Goal: Transaction & Acquisition: Book appointment/travel/reservation

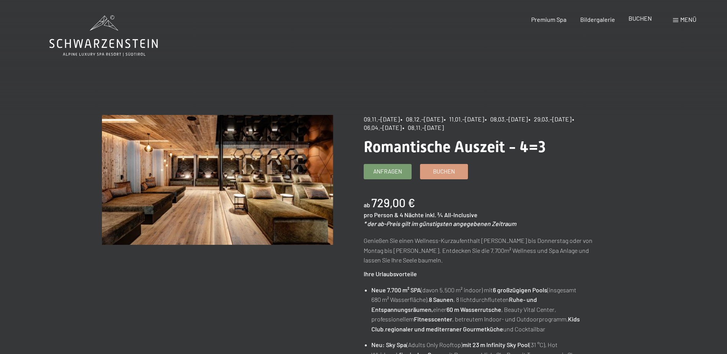
drag, startPoint x: 0, startPoint y: 0, endPoint x: 644, endPoint y: 20, distance: 644.7
click at [644, 20] on span "BUCHEN" at bounding box center [639, 18] width 23 height 7
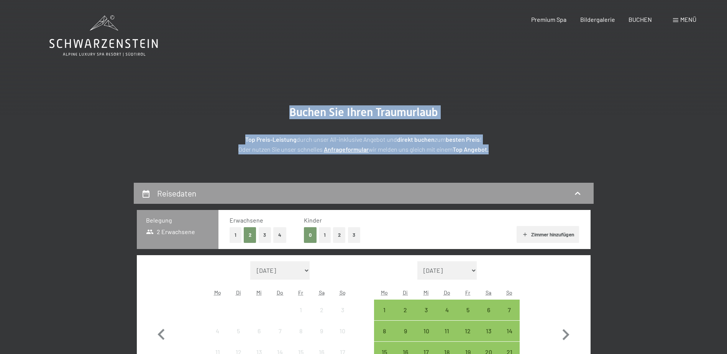
drag, startPoint x: 501, startPoint y: 151, endPoint x: 231, endPoint y: 110, distance: 273.6
click at [231, 110] on div "Buchen Sie Ihren Traumurlaub Top Preis-Leistung durch unser All-inklusive Angeb…" at bounding box center [363, 129] width 383 height 49
copy div "Buchen Sie Ihren Traumurlaub Top Preis-Leistung durch unser All-inklusive Angeb…"
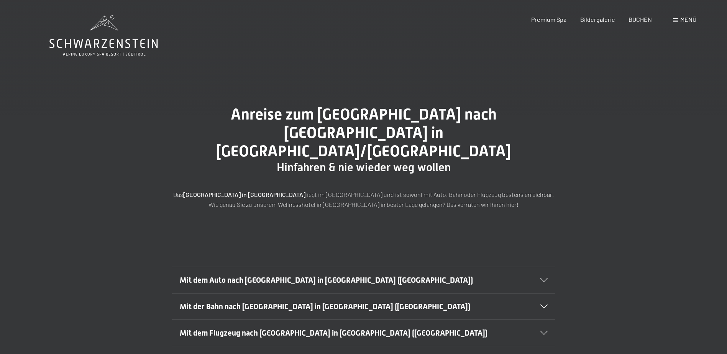
click at [683, 23] on span "Menü" at bounding box center [688, 19] width 16 height 7
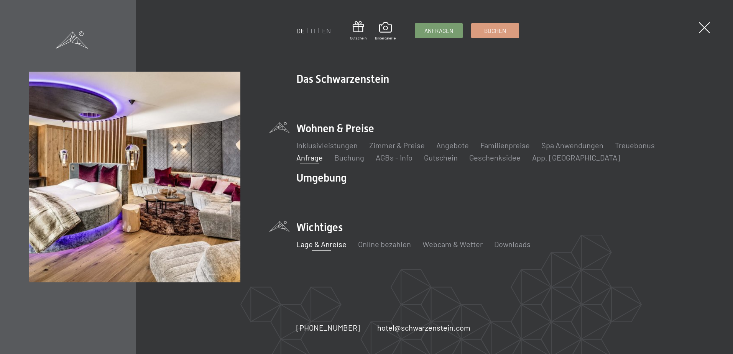
click at [323, 153] on link "Anfrage" at bounding box center [309, 157] width 26 height 9
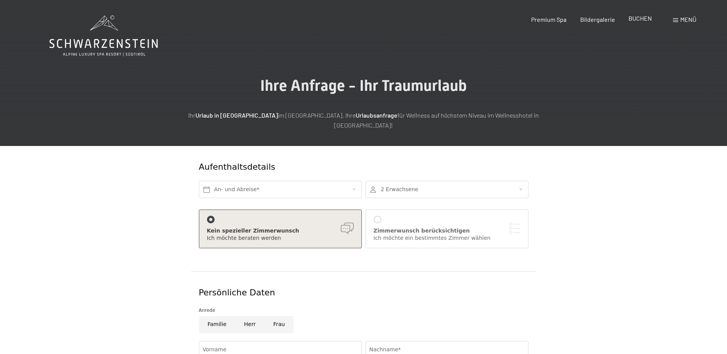
click at [635, 19] on span "BUCHEN" at bounding box center [639, 18] width 23 height 7
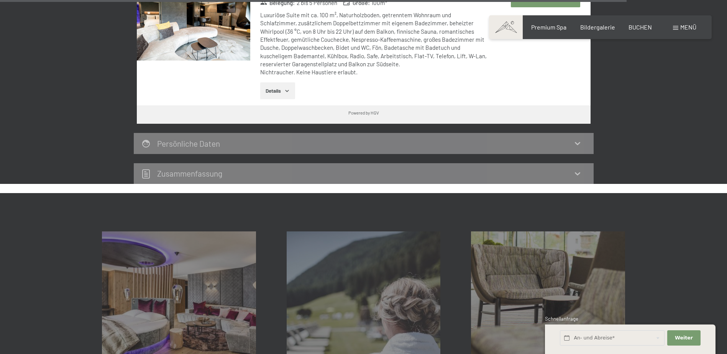
scroll to position [2260, 0]
click at [577, 169] on icon at bounding box center [577, 173] width 9 height 9
click at [579, 143] on icon at bounding box center [577, 144] width 5 height 3
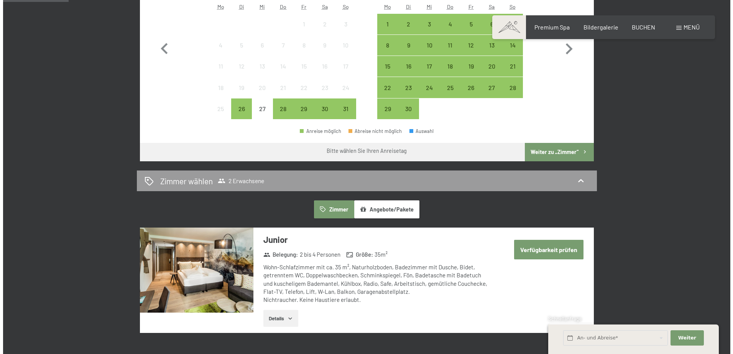
scroll to position [0, 0]
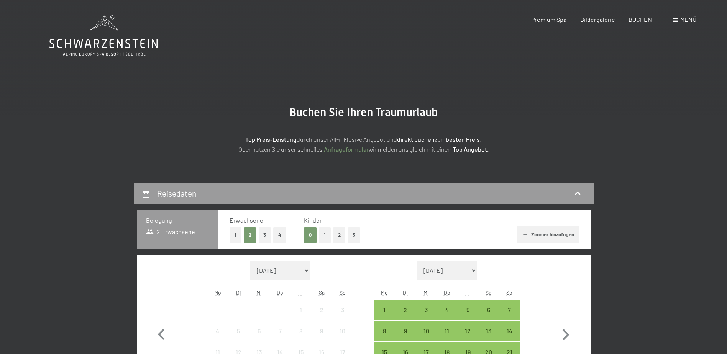
click at [679, 21] on div "Menü" at bounding box center [684, 19] width 23 height 8
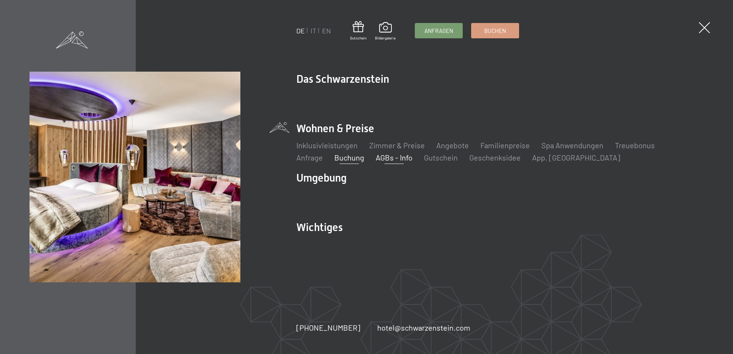
click at [375, 157] on link "AGBs - Info" at bounding box center [393, 157] width 37 height 9
click at [375, 159] on link "AGBs - Info" at bounding box center [393, 157] width 37 height 9
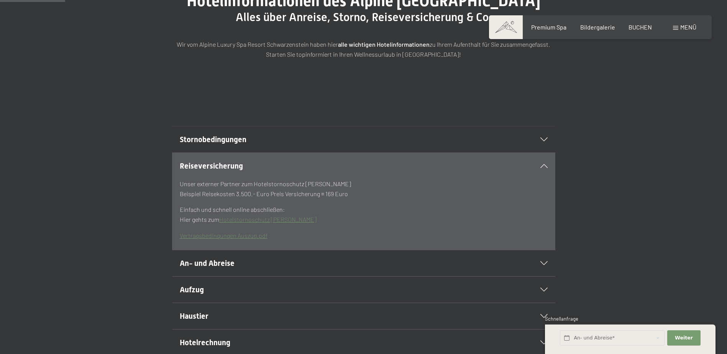
scroll to position [115, 0]
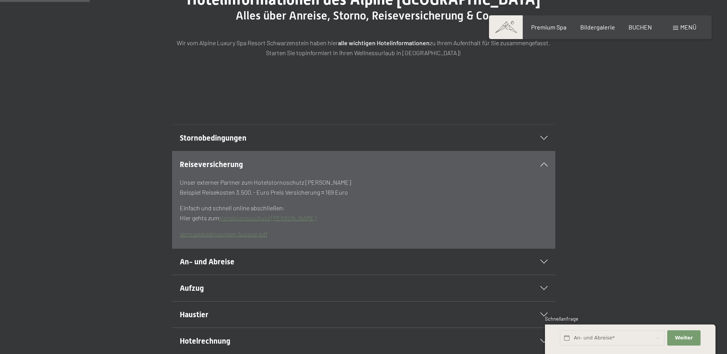
click at [545, 140] on icon at bounding box center [543, 138] width 7 height 4
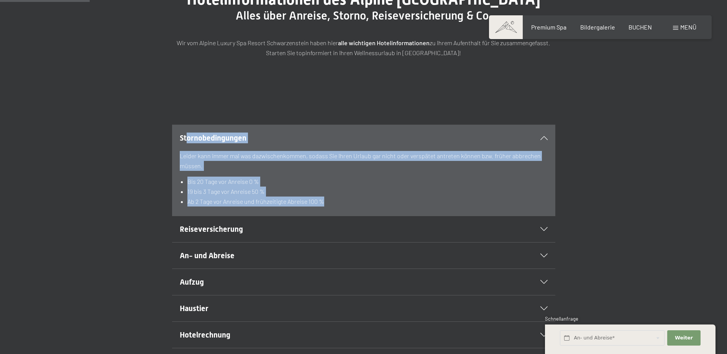
drag, startPoint x: 305, startPoint y: 219, endPoint x: 187, endPoint y: 156, distance: 134.1
click at [187, 156] on section "Stornobedingungen Leider kann immer mal was dazwischenkommen, sodass Sie Ihren …" at bounding box center [363, 171] width 383 height 92
drag, startPoint x: 187, startPoint y: 156, endPoint x: 178, endPoint y: 155, distance: 8.8
click at [178, 155] on section "Stornobedingungen Leider kann immer mal was dazwischenkommen, sodass Sie Ihren …" at bounding box center [363, 171] width 383 height 92
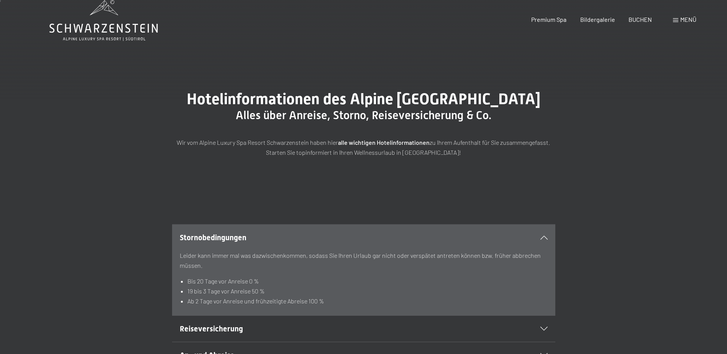
scroll to position [0, 0]
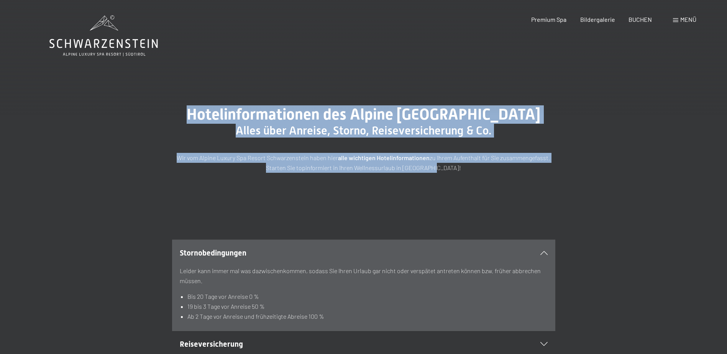
drag, startPoint x: 200, startPoint y: 115, endPoint x: 488, endPoint y: 206, distance: 301.8
click at [488, 201] on div "Hotelinformationen des Alpine Luxury Spa Resort Schwarzenstein Alles über Anrei…" at bounding box center [363, 139] width 727 height 125
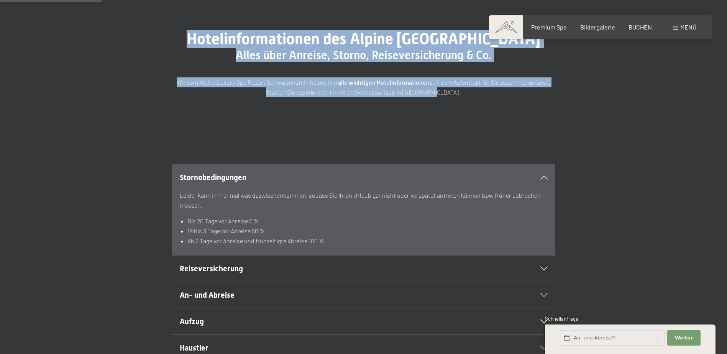
scroll to position [230, 0]
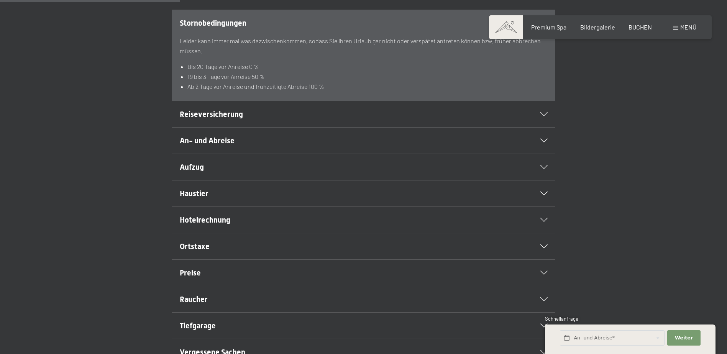
click at [545, 127] on div "Reiseversicherung" at bounding box center [364, 114] width 368 height 26
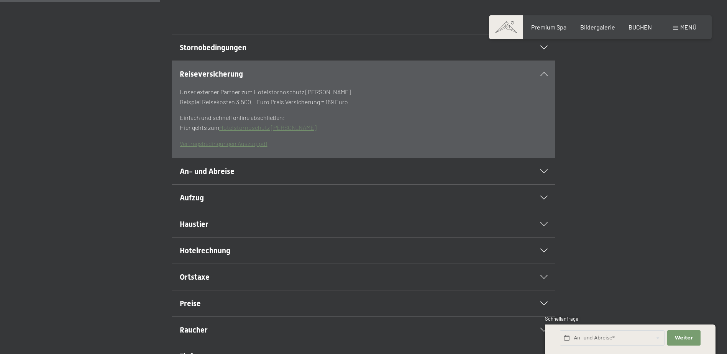
scroll to position [192, 0]
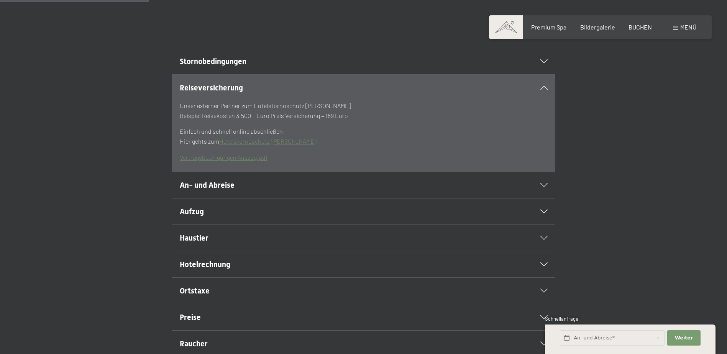
click at [543, 74] on div "Stornobedingungen" at bounding box center [364, 61] width 368 height 26
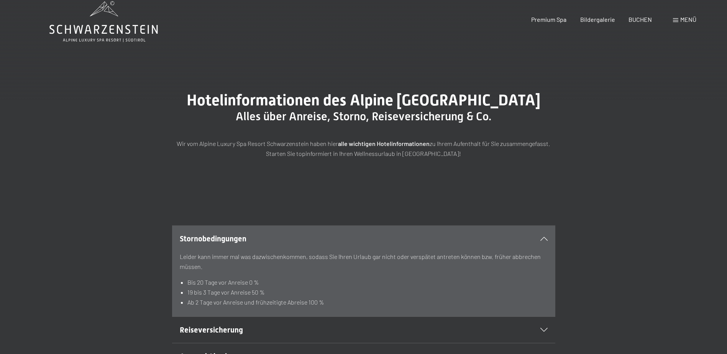
scroll to position [0, 0]
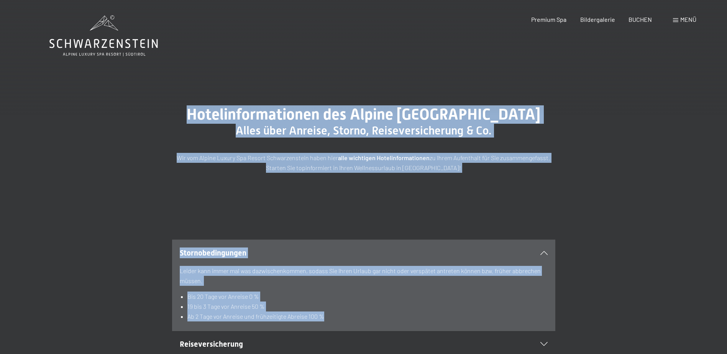
drag, startPoint x: 217, startPoint y: 118, endPoint x: 468, endPoint y: 336, distance: 332.7
copy div "Hotelinformationen des Alpine Luxury Spa Resort Schwarzenstein Alles über Anrei…"
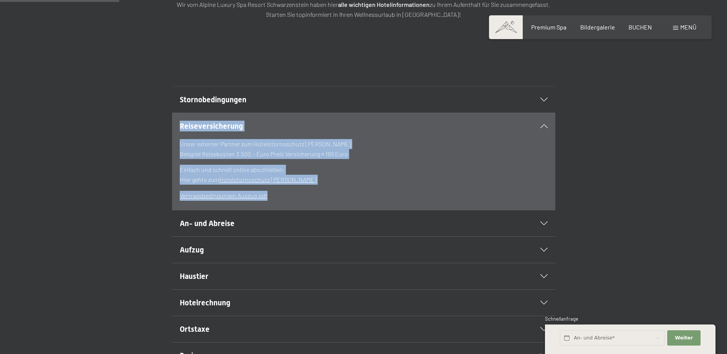
drag, startPoint x: 181, startPoint y: 143, endPoint x: 282, endPoint y: 216, distance: 124.3
click at [282, 210] on section "Reiseversicherung Unser externer Partner zum Hotelstornoschutz Hanse Merkur Bei…" at bounding box center [363, 162] width 383 height 98
drag, startPoint x: 282, startPoint y: 216, endPoint x: 224, endPoint y: 168, distance: 75.1
copy section "Reiseversicherung Unser externer Partner zum Hotelstornoschutz Hanse Merkur Bei…"
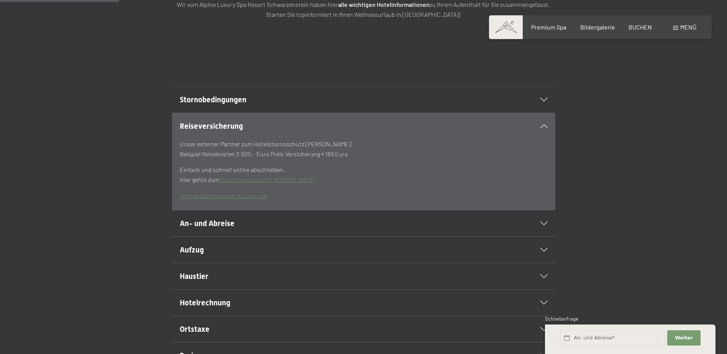
click at [543, 225] on icon at bounding box center [543, 223] width 7 height 4
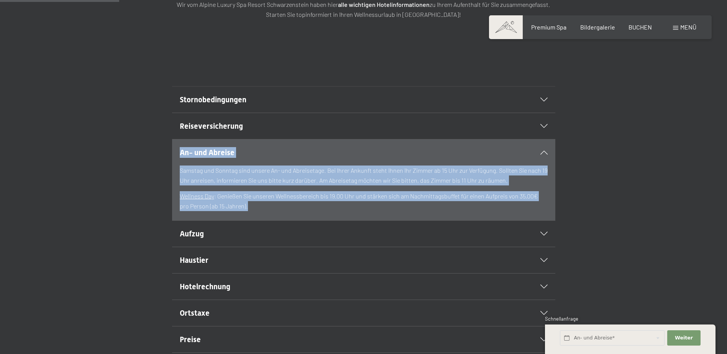
drag, startPoint x: 187, startPoint y: 169, endPoint x: 258, endPoint y: 224, distance: 90.1
click at [258, 221] on section "An- und Abreise Samstag und Sonntag sind unsere An- und Abreisetage. Bei Ihrer …" at bounding box center [363, 180] width 383 height 82
drag, startPoint x: 258, startPoint y: 224, endPoint x: 230, endPoint y: 193, distance: 42.0
copy section "An- und Abreise Samstag und Sonntag sind unsere An- und Abreisetage. Bei Ihrer …"
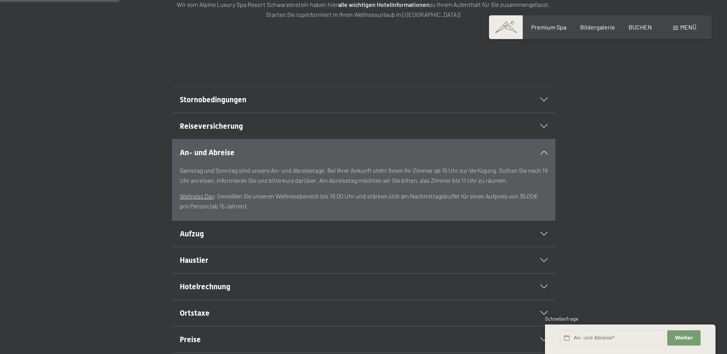
click at [541, 247] on div "Aufzug" at bounding box center [364, 234] width 368 height 26
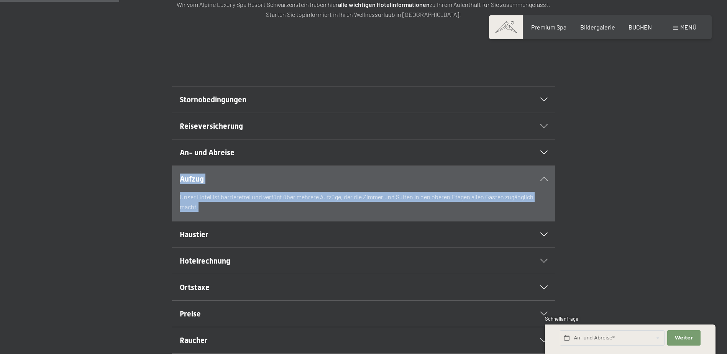
click at [181, 197] on section "Aufzug Unser Hotel ist barrierefrei und verfügt über mehrere Aufzüge, der die Z…" at bounding box center [363, 194] width 383 height 56
drag, startPoint x: 181, startPoint y: 197, endPoint x: 189, endPoint y: 197, distance: 8.0
copy section "Aufzug Unser Hotel ist barrierefrei und verfügt über mehrere Aufzüge, der die Z…"
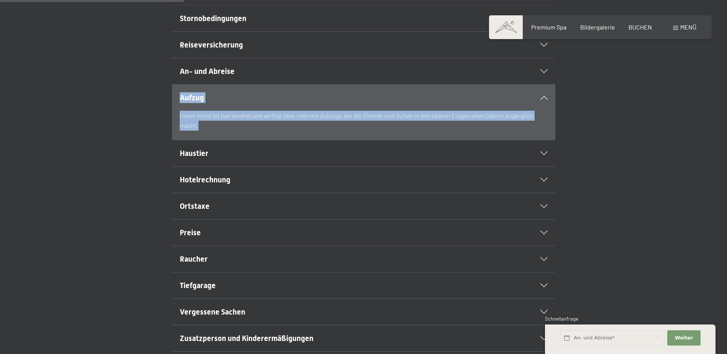
scroll to position [268, 0]
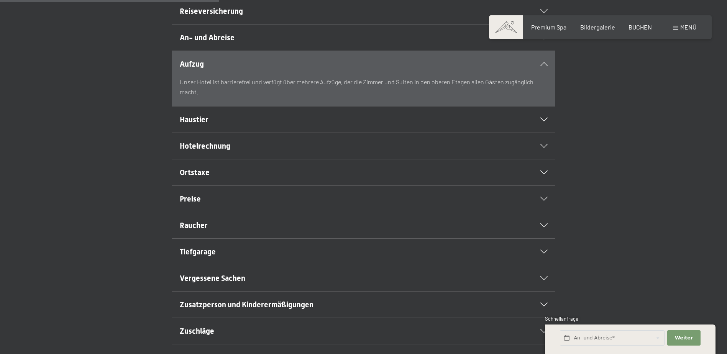
click at [544, 133] on div "Haustier" at bounding box center [364, 120] width 368 height 26
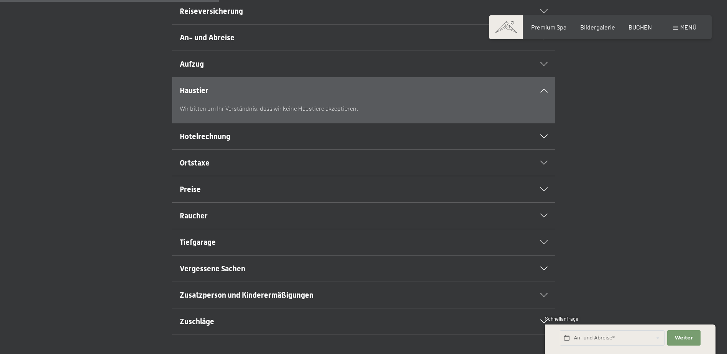
click at [180, 95] on span "Haustier" at bounding box center [194, 90] width 29 height 9
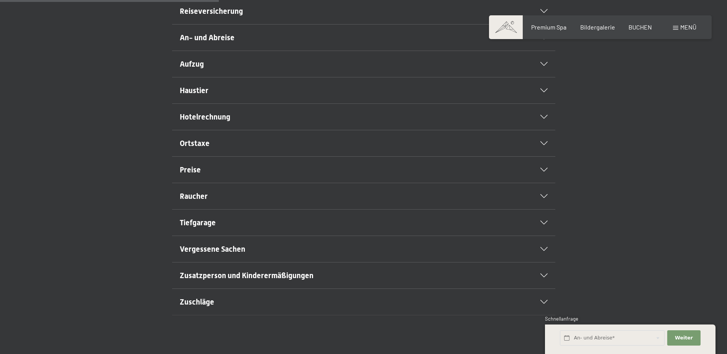
click at [546, 92] on icon at bounding box center [543, 91] width 7 height 4
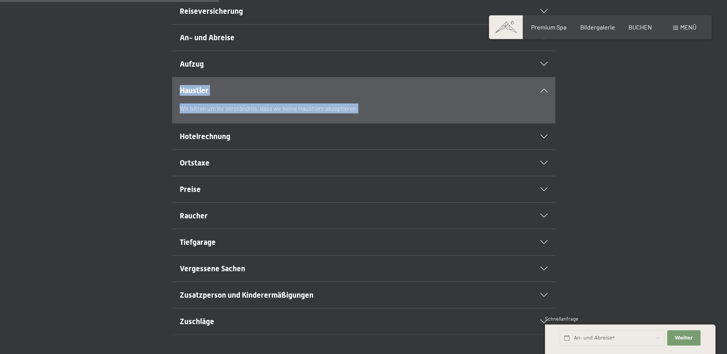
drag, startPoint x: 299, startPoint y: 129, endPoint x: 158, endPoint y: 111, distance: 142.2
click at [158, 111] on div "Haustier Wir bitten um Ihr Verständnis, dass wir keine Haustiere akzeptieren." at bounding box center [363, 100] width 523 height 46
copy section "Haustier Wir bitten um Ihr Verständnis, dass wir keine Haustiere akzeptieren."
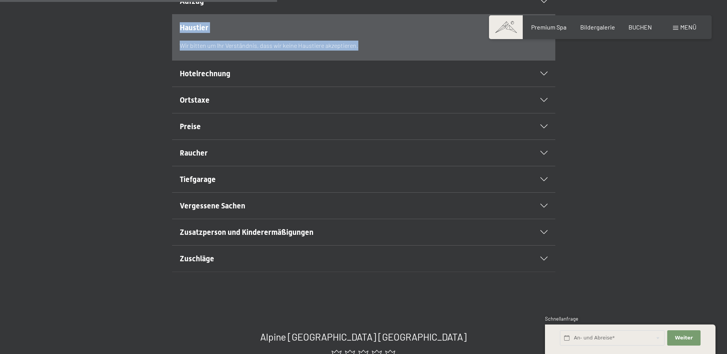
scroll to position [345, 0]
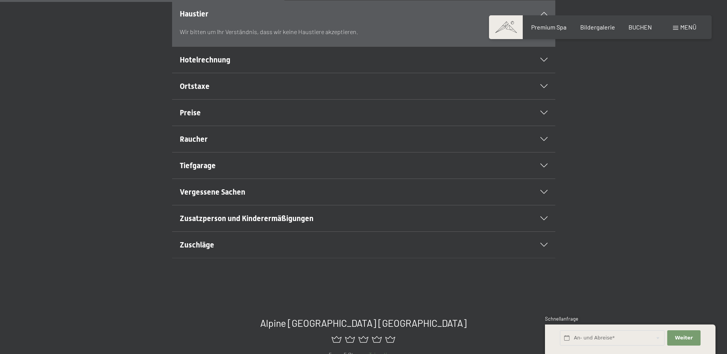
click at [544, 62] on icon at bounding box center [543, 60] width 7 height 4
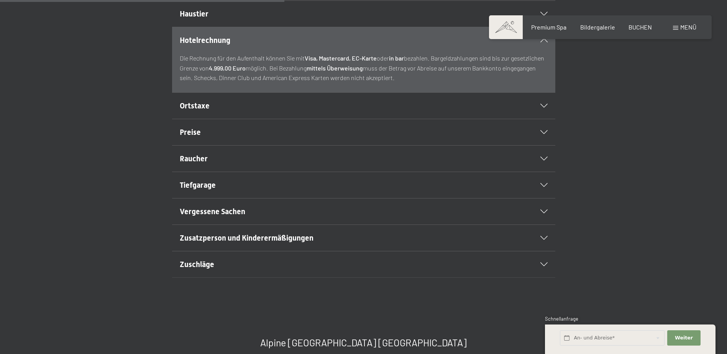
drag, startPoint x: 367, startPoint y: 96, endPoint x: 161, endPoint y: 65, distance: 208.5
click at [161, 65] on div "Hotelrechnung Die Rechnung für den Aufenthalt können Sie mit Visa, Mastercard, …" at bounding box center [363, 60] width 523 height 66
copy section "Hotelrechnung Die Rechnung für den Aufenthalt können Sie mit Visa, Mastercard, …"
click at [197, 110] on span "Ortstaxe" at bounding box center [195, 105] width 30 height 9
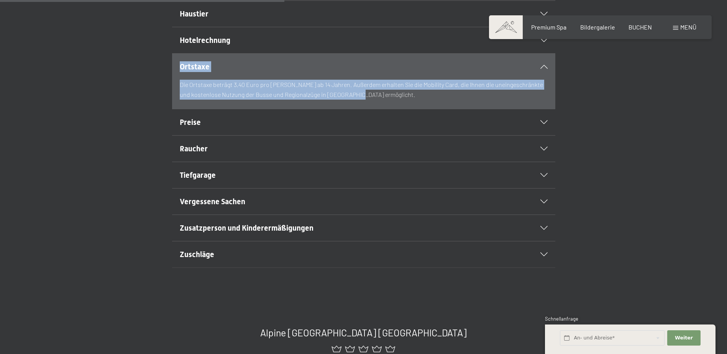
drag, startPoint x: 344, startPoint y: 111, endPoint x: 165, endPoint y: 80, distance: 181.7
click at [165, 80] on div "Ortstaxe Die Ortstaxe beträgt 3,40 Euro pro Gast ab 14 Jahren. Außerdem erhalte…" at bounding box center [363, 81] width 523 height 56
copy section "Ortstaxe Die Ortstaxe beträgt 3,40 Euro pro Gast ab 14 Jahren. Außerdem erhalte…"
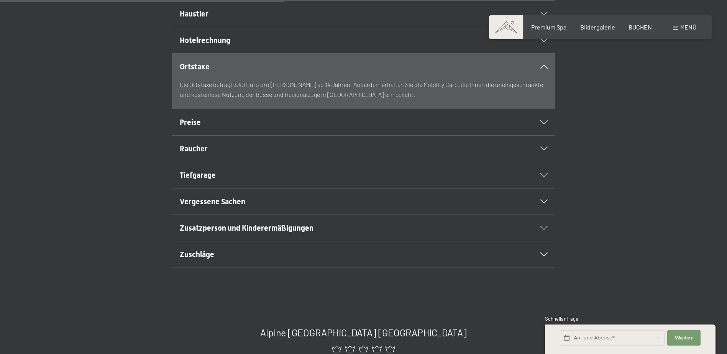
click at [193, 127] on span "Preise" at bounding box center [190, 122] width 21 height 9
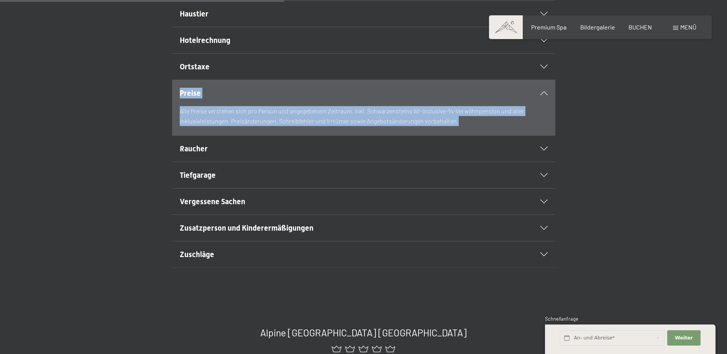
drag, startPoint x: 461, startPoint y: 143, endPoint x: 169, endPoint y: 112, distance: 293.6
click at [169, 112] on div "Preise Alle Preise verstehen sich pro Person und angegebenem Zeitraum, inkl. Sc…" at bounding box center [363, 108] width 523 height 56
copy section "Preise Alle Preise verstehen sich pro Person und angegebenem Zeitraum, inkl. Sc…"
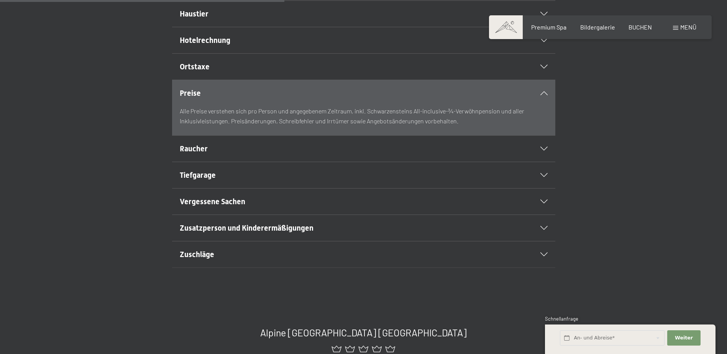
click at [188, 153] on span "Raucher" at bounding box center [194, 148] width 28 height 9
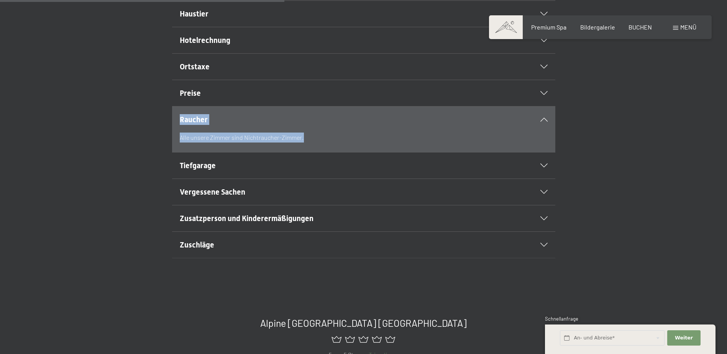
drag, startPoint x: 323, startPoint y: 158, endPoint x: 154, endPoint y: 140, distance: 169.9
click at [154, 140] on div "Raucher Alle unsere Zimmer sind Nichtraucher-Zimmer." at bounding box center [363, 129] width 523 height 46
copy section "Raucher Alle unsere Zimmer sind Nichtraucher-Zimmer."
click at [203, 170] on span "Tiefgarage" at bounding box center [198, 165] width 36 height 9
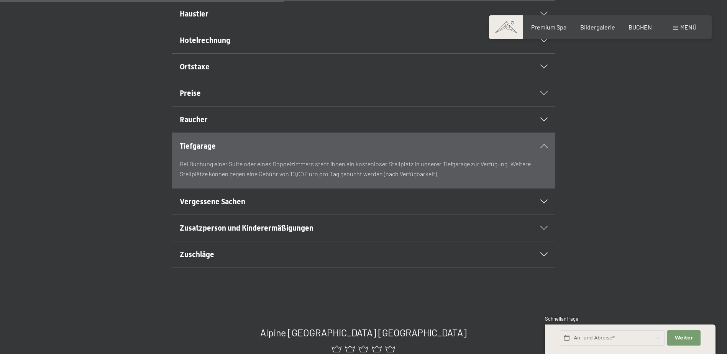
click at [548, 215] on section "Vergessene Sachen Haben Sie bei der Abreise etwas vergessen? Der Service „Found…" at bounding box center [363, 201] width 383 height 27
click at [541, 203] on icon at bounding box center [543, 202] width 7 height 4
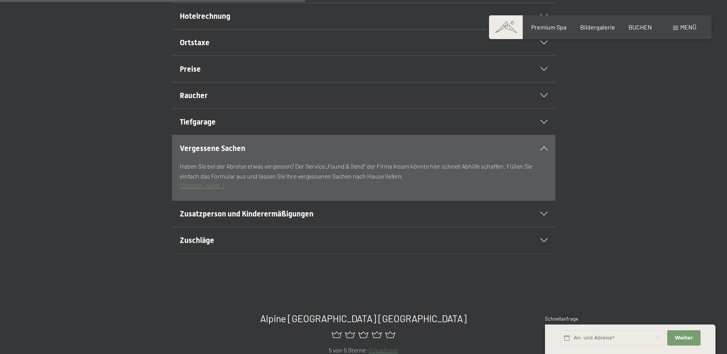
scroll to position [383, 0]
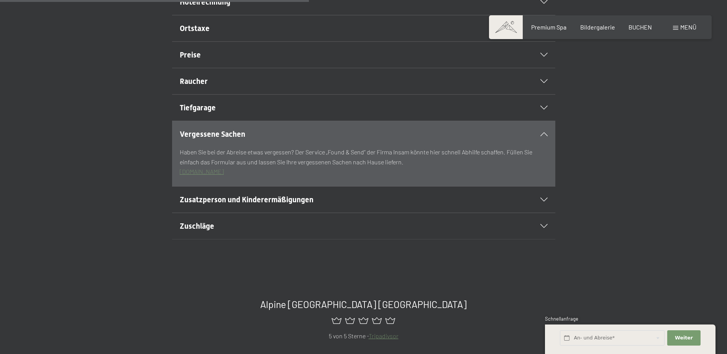
click at [544, 213] on div "Zusatzperson und Kinderermäßigungen" at bounding box center [364, 200] width 368 height 26
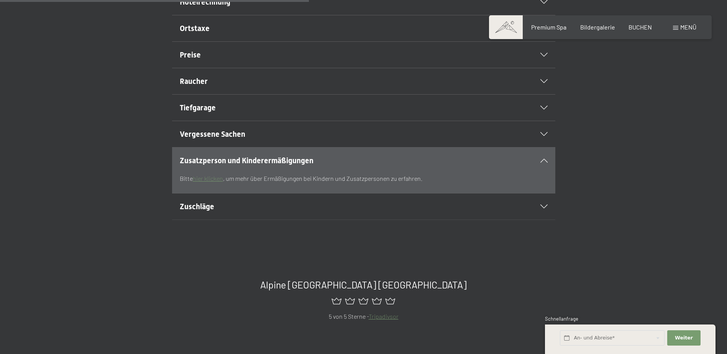
click at [543, 208] on icon at bounding box center [543, 207] width 7 height 4
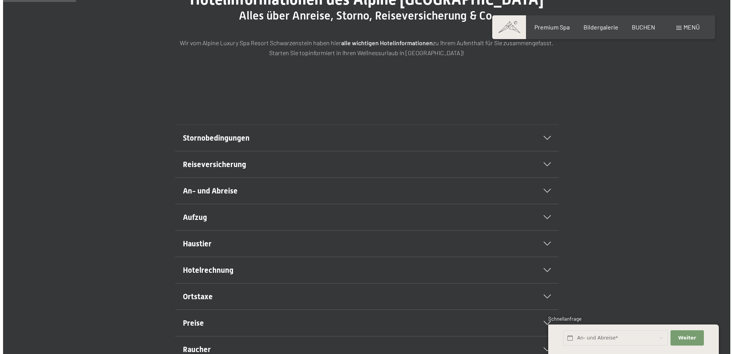
scroll to position [0, 0]
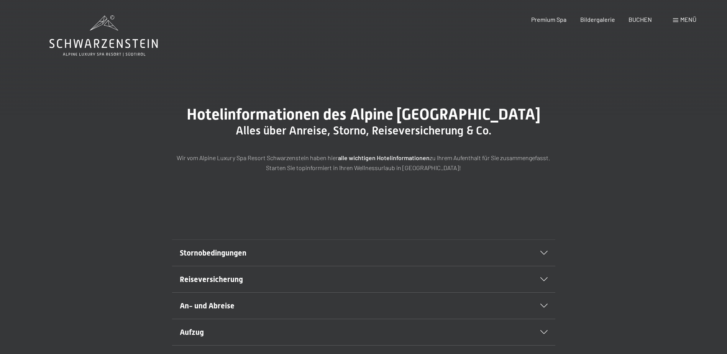
click at [682, 17] on span "Menü" at bounding box center [688, 19] width 16 height 7
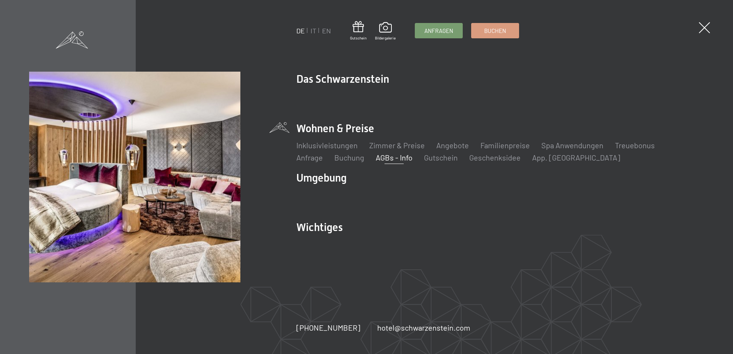
click at [375, 159] on link "AGBs - Info" at bounding box center [393, 157] width 37 height 9
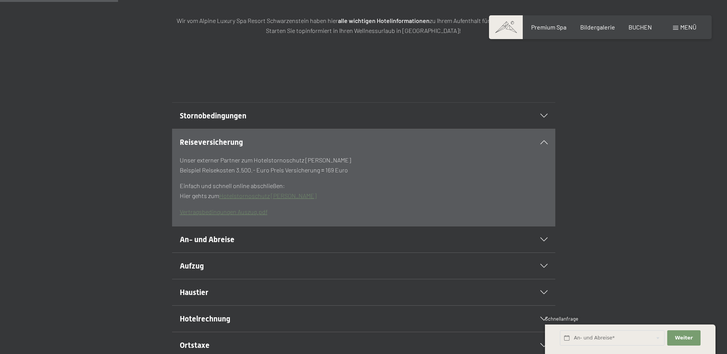
scroll to position [153, 0]
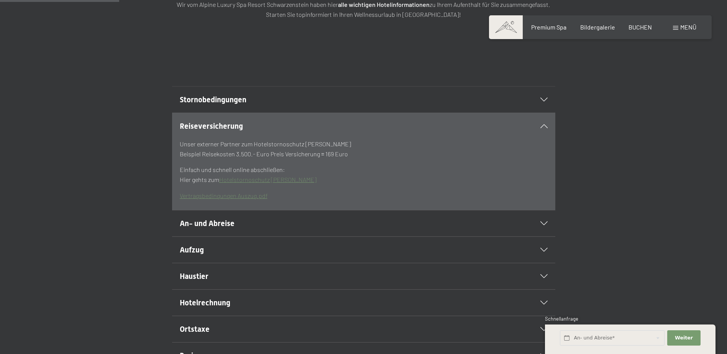
click at [546, 112] on div "Stornobedingungen" at bounding box center [364, 100] width 368 height 26
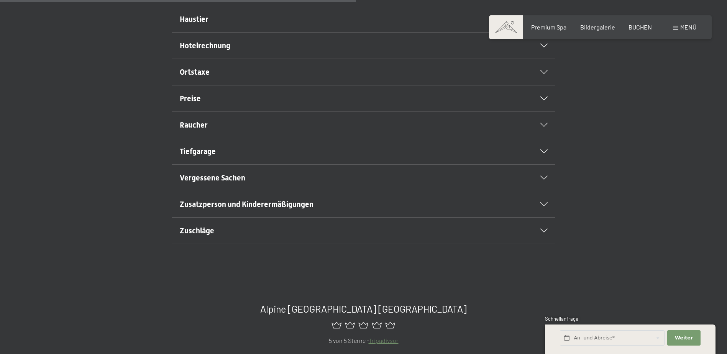
scroll to position [233, 0]
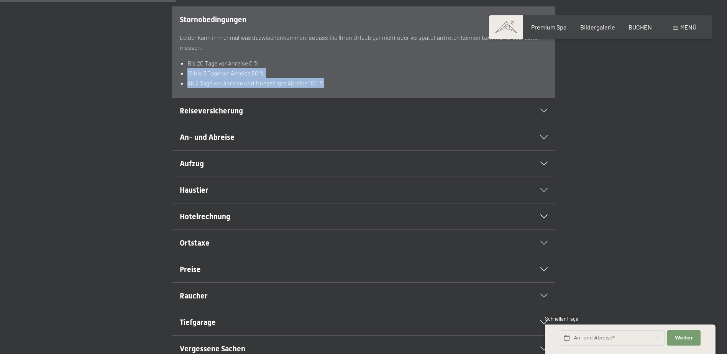
drag, startPoint x: 270, startPoint y: 83, endPoint x: 176, endPoint y: 84, distance: 93.9
click at [176, 84] on section "Stornobedingungen Leider kann immer mal was dazwischenkommen, sodass Sie Ihren …" at bounding box center [363, 52] width 383 height 92
drag, startPoint x: 287, startPoint y: 168, endPoint x: 287, endPoint y: 129, distance: 39.1
click at [287, 150] on div "An- und Abreise" at bounding box center [364, 137] width 368 height 26
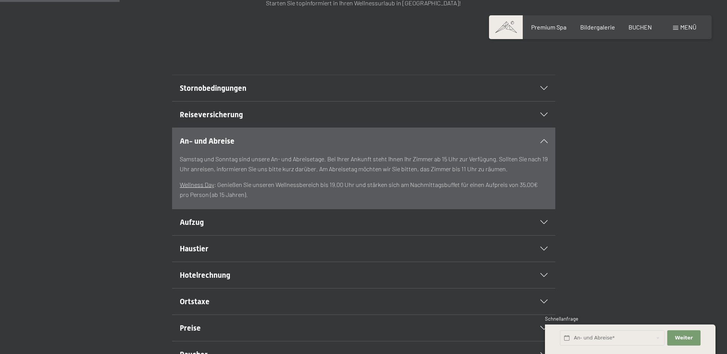
scroll to position [157, 0]
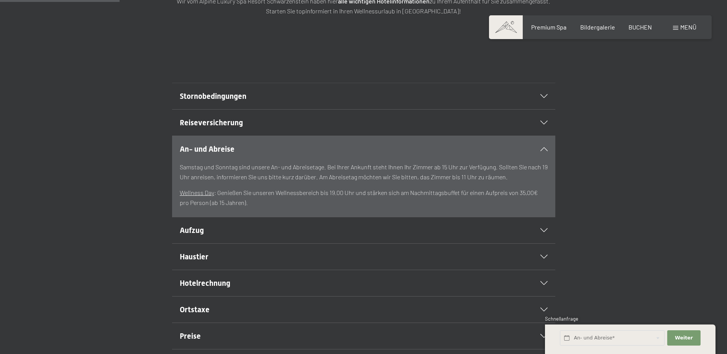
click at [546, 98] on icon at bounding box center [543, 96] width 7 height 4
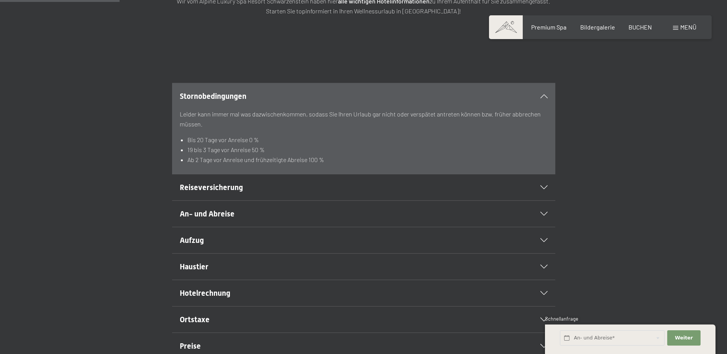
click at [508, 28] on span at bounding box center [506, 27] width 34 height 24
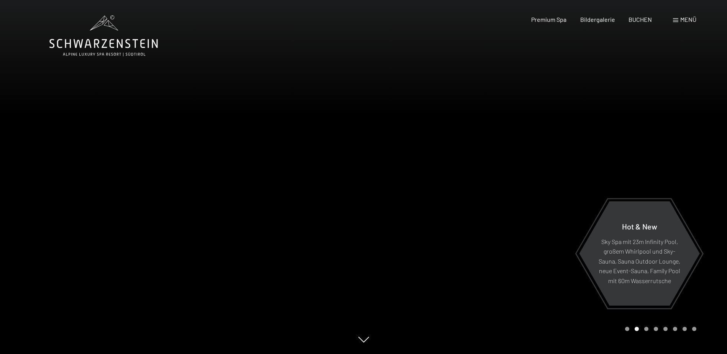
click at [108, 25] on icon at bounding box center [103, 35] width 108 height 41
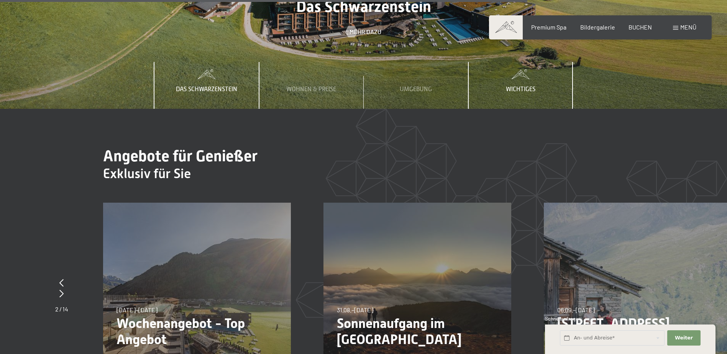
scroll to position [2797, 0]
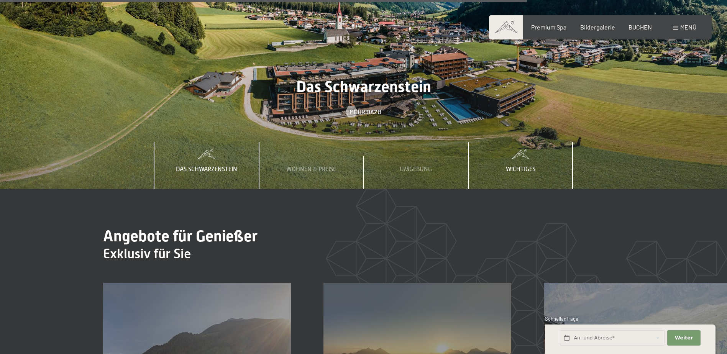
click at [516, 166] on span "Wichtiges" at bounding box center [521, 169] width 30 height 7
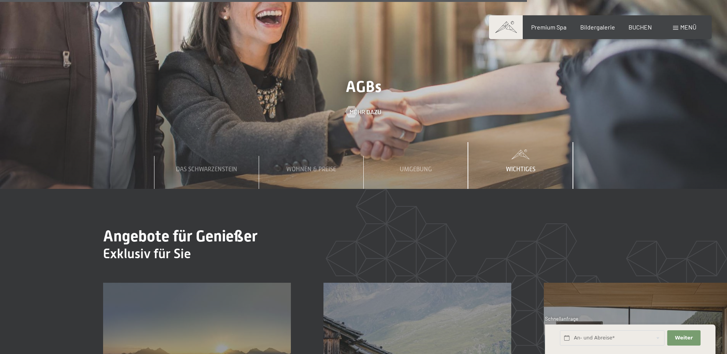
click at [517, 166] on span "Wichtiges" at bounding box center [521, 169] width 30 height 7
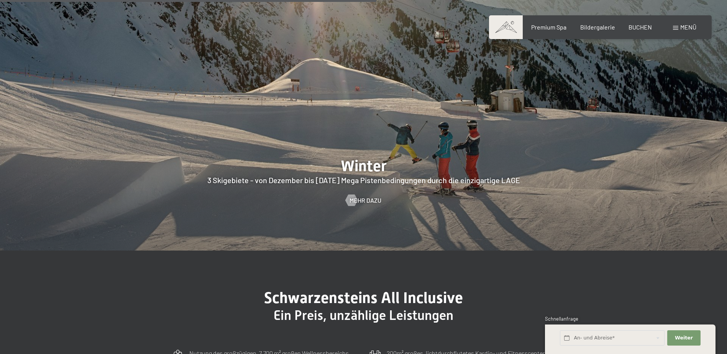
scroll to position [2016, 0]
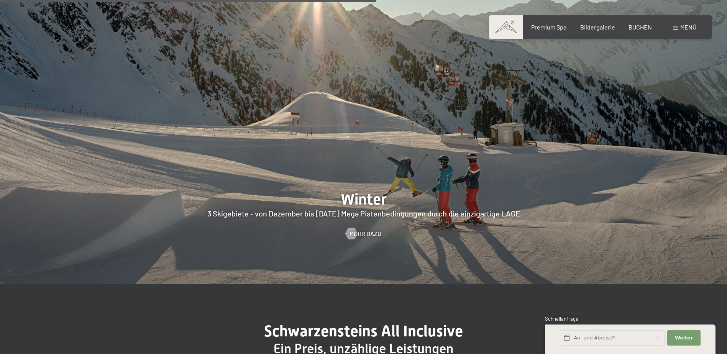
click at [691, 27] on span "Menü" at bounding box center [688, 26] width 16 height 7
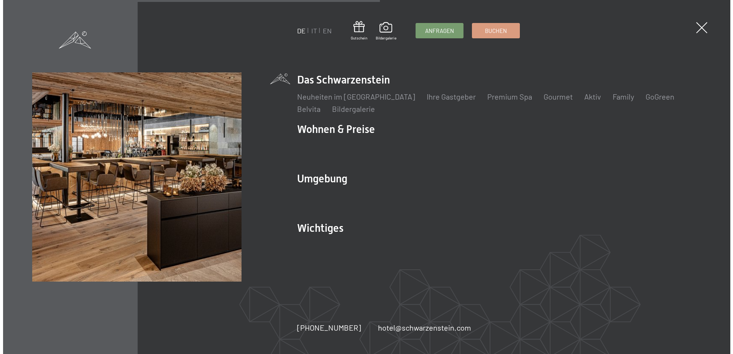
scroll to position [2026, 0]
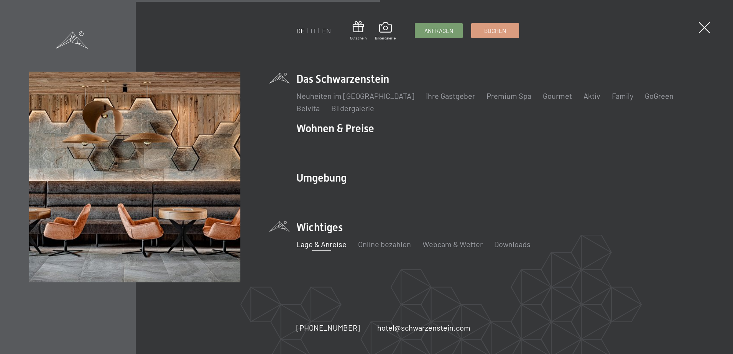
click at [303, 248] on link "Lage & Anreise" at bounding box center [321, 243] width 50 height 9
